Goal: Find contact information: Find contact information

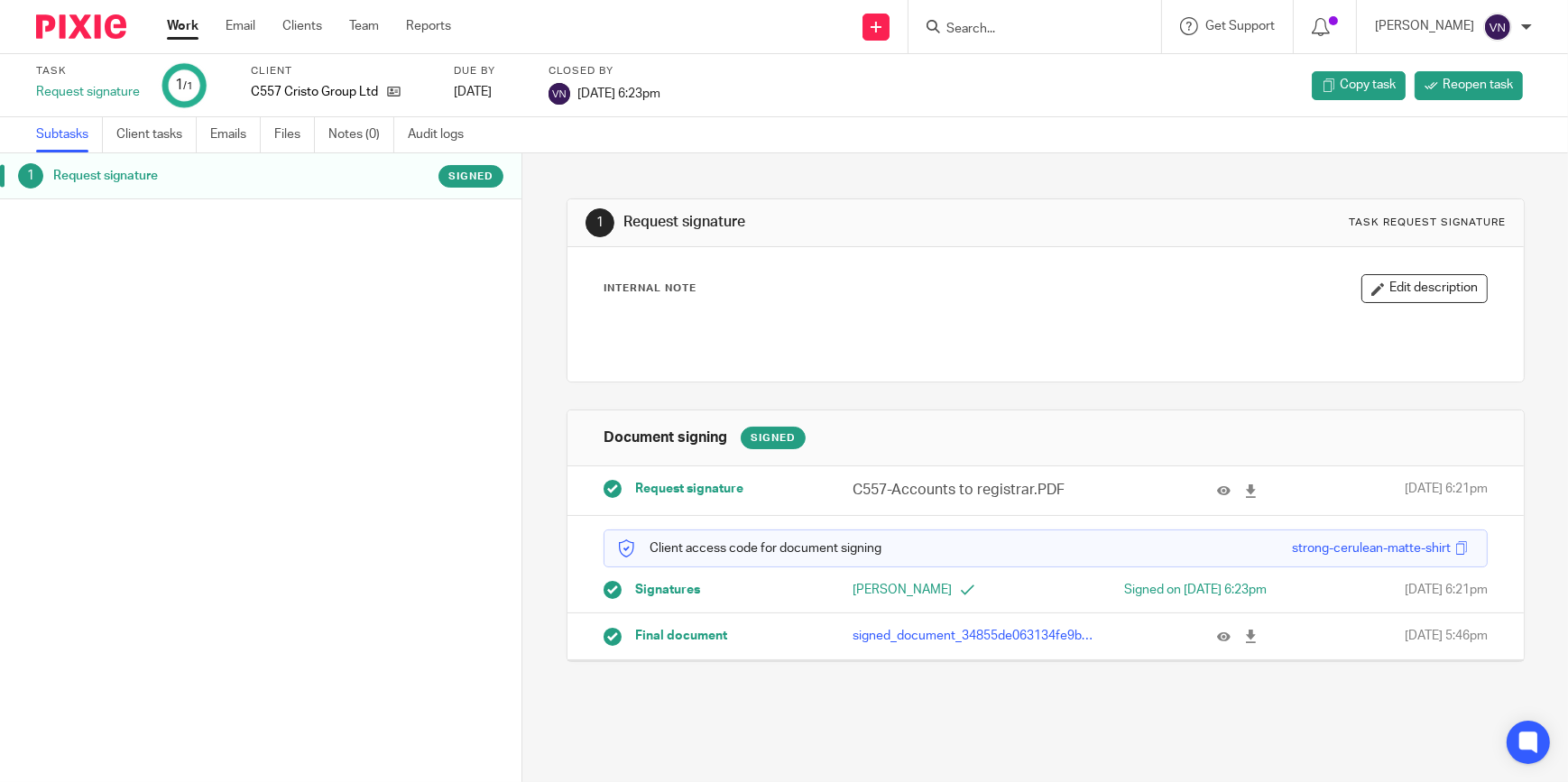
click at [1095, 33] on input "Search" at bounding box center [1026, 30] width 162 height 16
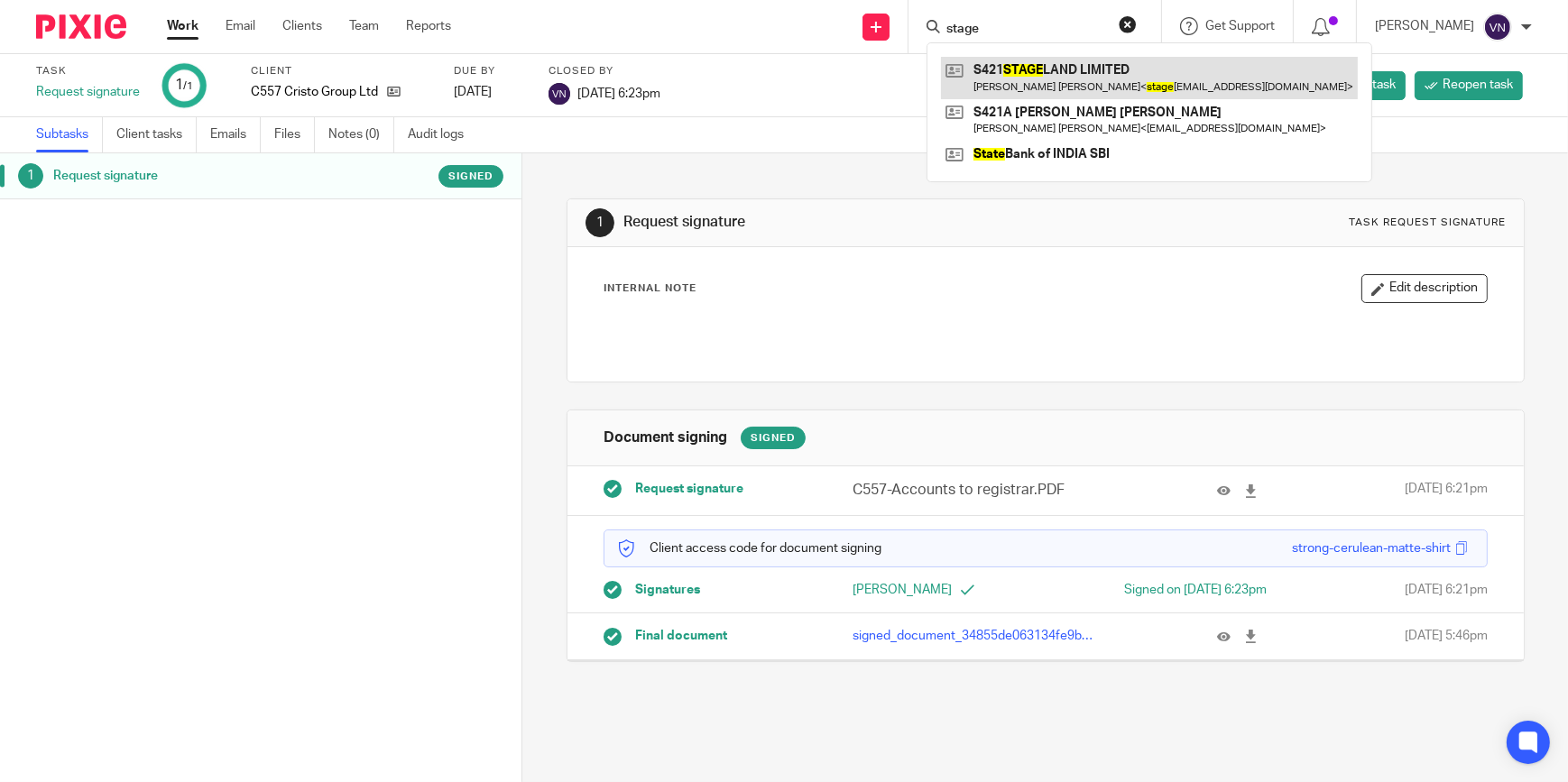
type input "stage"
click at [1126, 83] on link at bounding box center [1149, 78] width 417 height 41
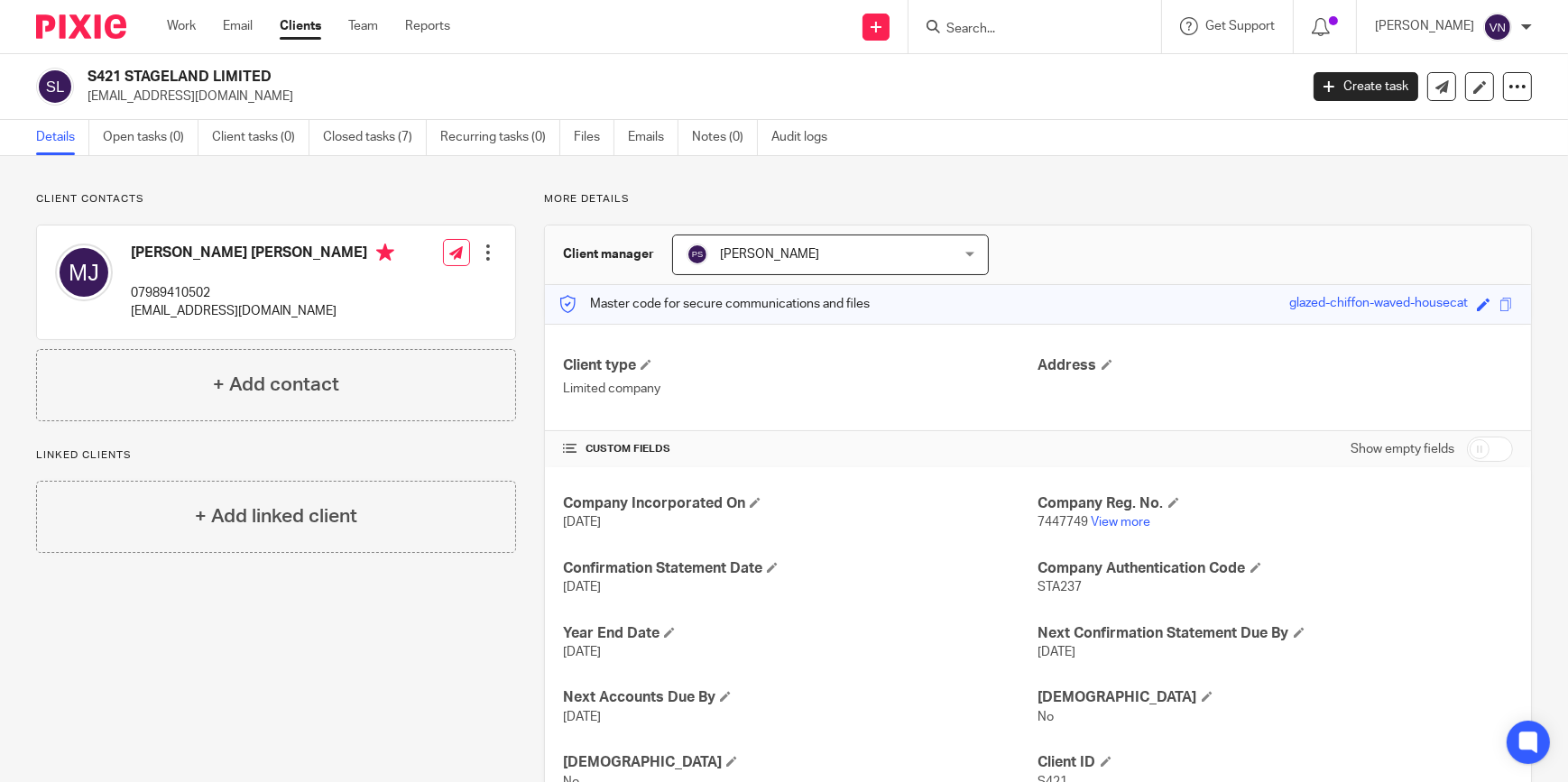
click at [1055, 31] on input "Search" at bounding box center [1026, 30] width 162 height 16
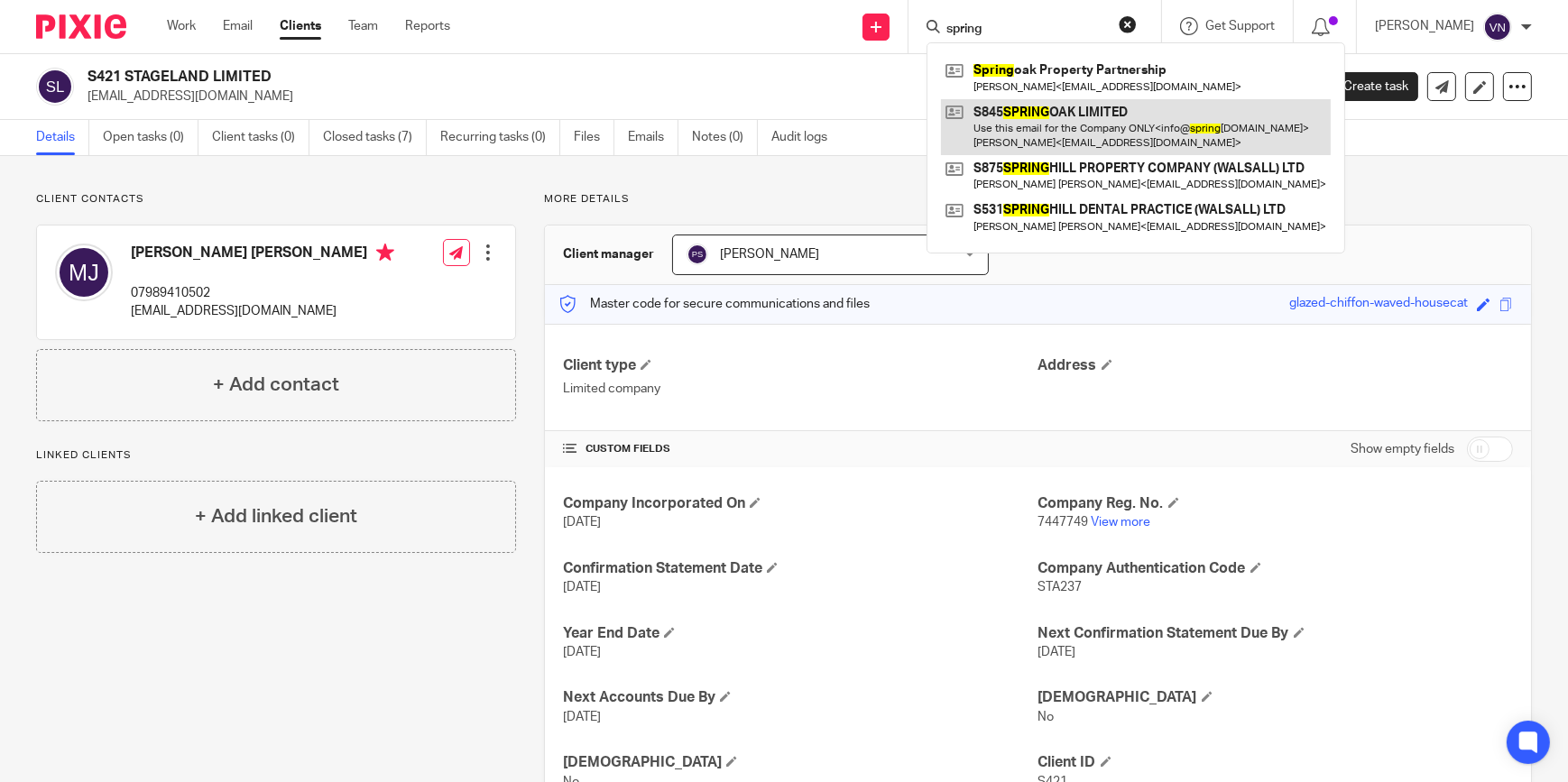
type input "spring"
click at [1097, 141] on link at bounding box center [1136, 127] width 390 height 56
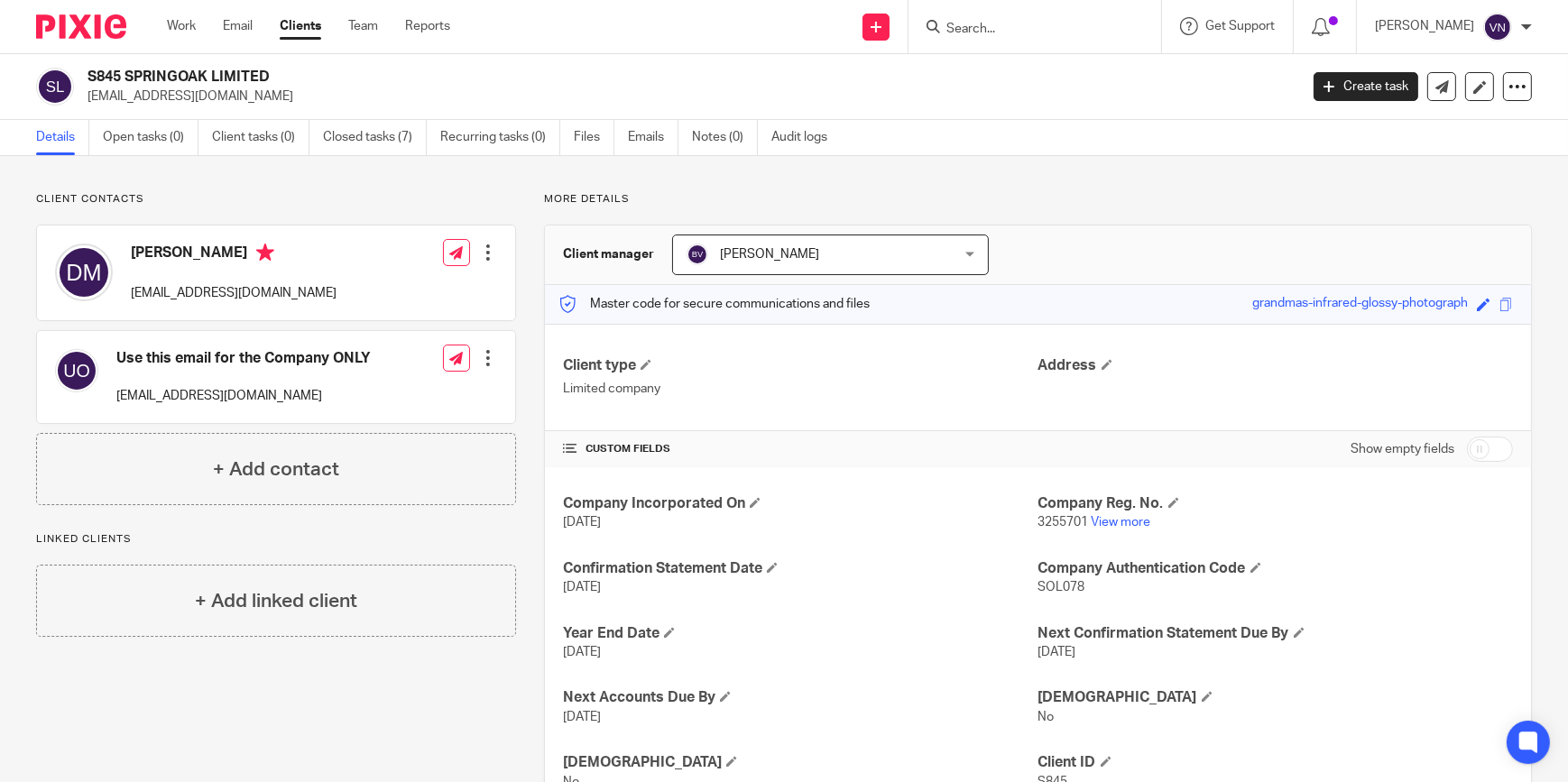
click at [1108, 37] on form at bounding box center [1041, 27] width 193 height 23
click at [1083, 27] on input "Search" at bounding box center [1026, 30] width 162 height 16
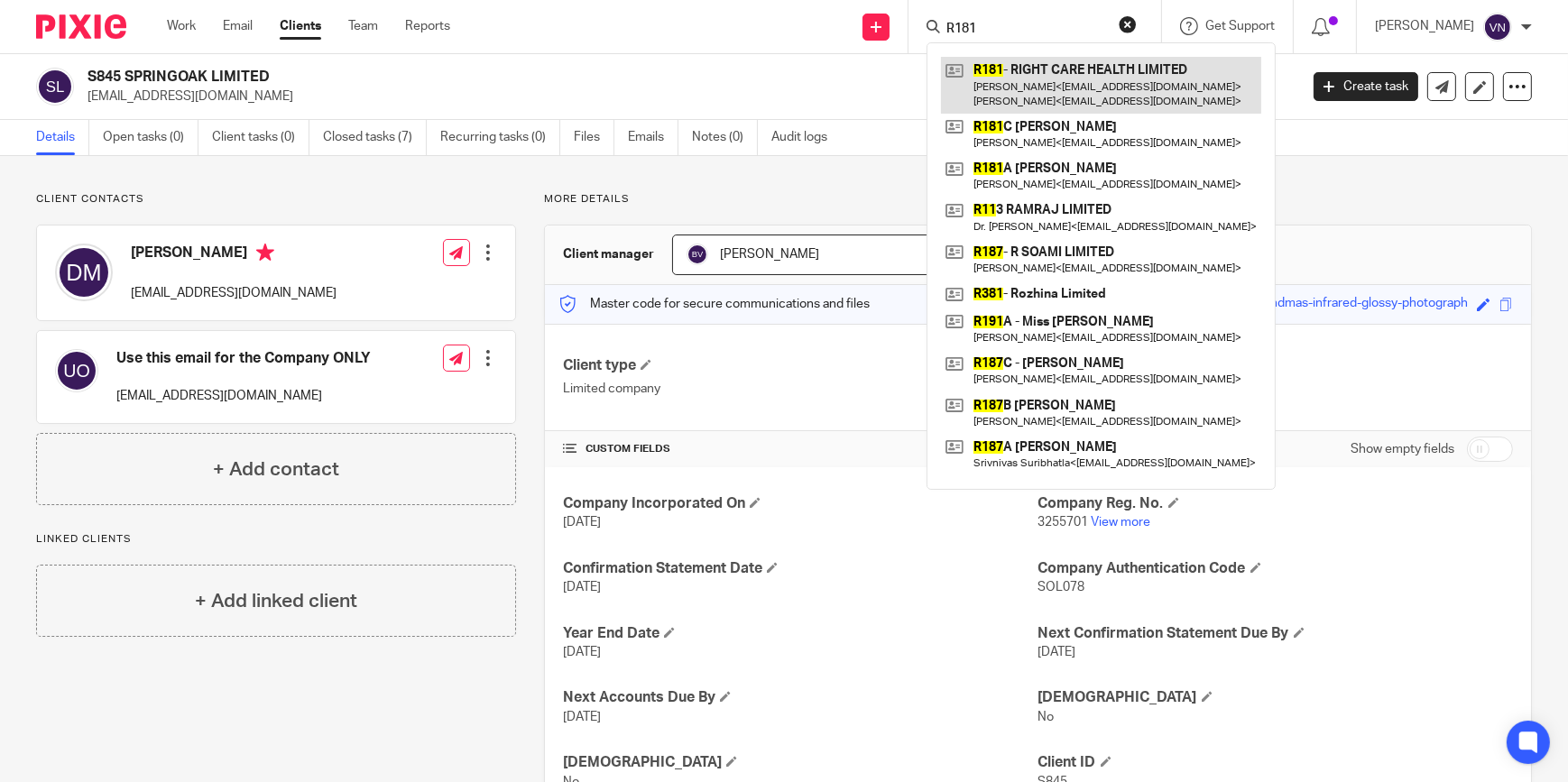
type input "R181"
click at [1118, 80] on link at bounding box center [1101, 85] width 320 height 56
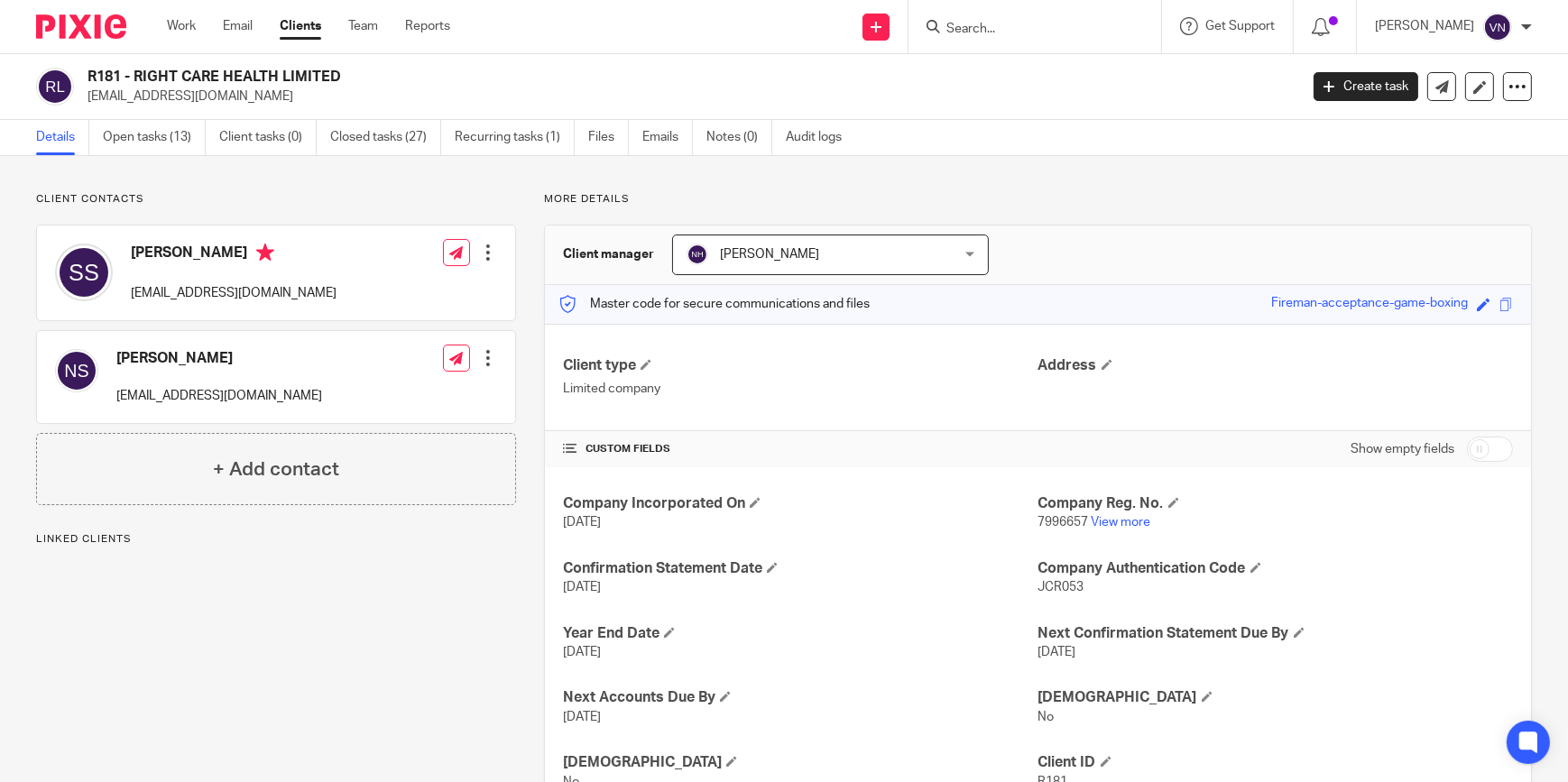
drag, startPoint x: 236, startPoint y: 96, endPoint x: 86, endPoint y: 90, distance: 150.1
click at [86, 90] on div "R181 - RIGHT CARE HEALTH LIMITED [EMAIL_ADDRESS][DOMAIN_NAME]" at bounding box center [662, 87] width 1251 height 38
copy p "[EMAIL_ADDRESS][DOMAIN_NAME]"
drag, startPoint x: 230, startPoint y: 393, endPoint x: 107, endPoint y: 390, distance: 123.0
click at [107, 390] on div "[PERSON_NAME] [EMAIL_ADDRESS][DOMAIN_NAME] Edit contact Create client from cont…" at bounding box center [275, 376] width 478 height 92
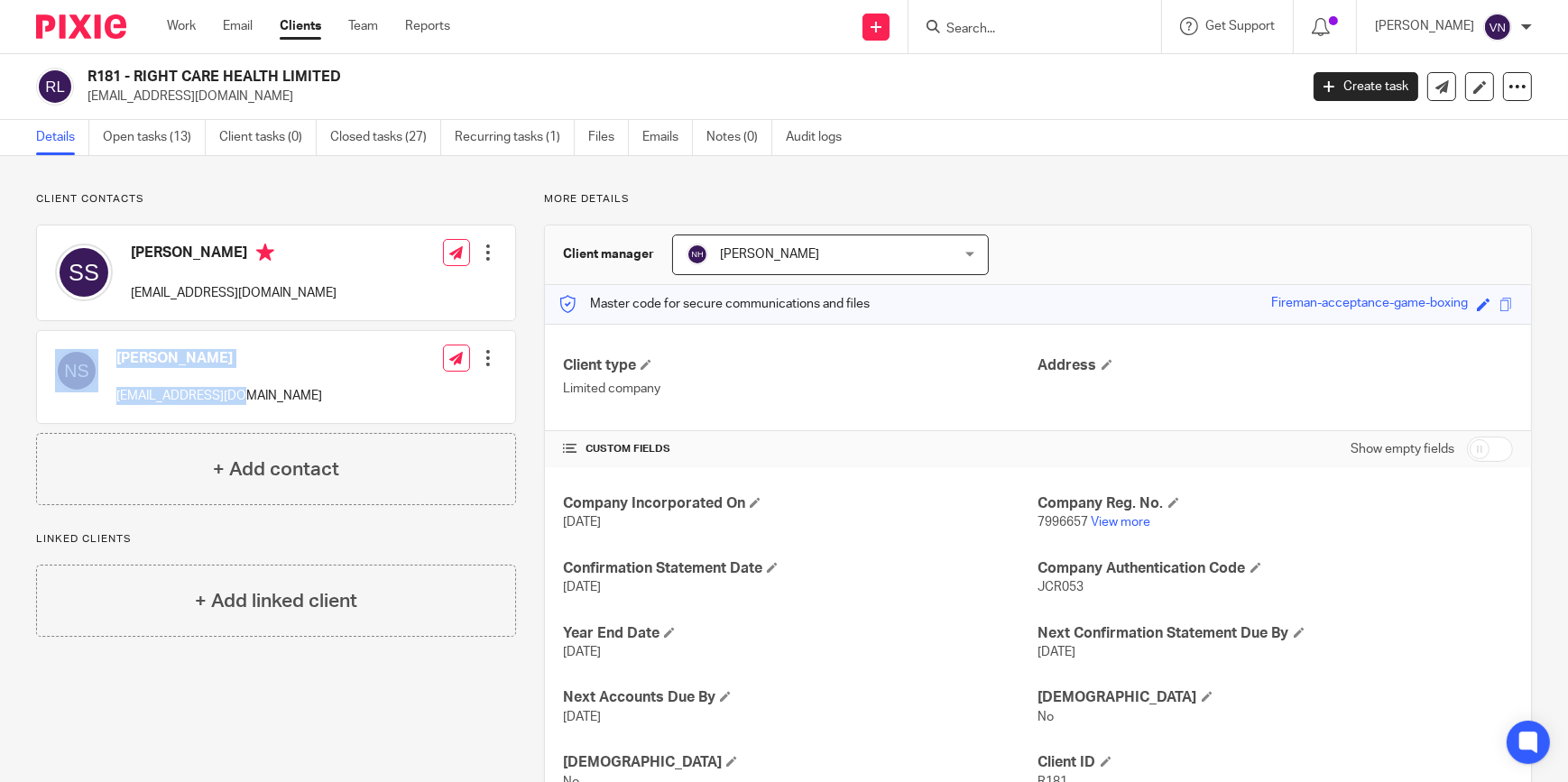
copy div "[PERSON_NAME] [EMAIL_ADDRESS][DOMAIN_NAME]"
